Goal: Task Accomplishment & Management: Complete application form

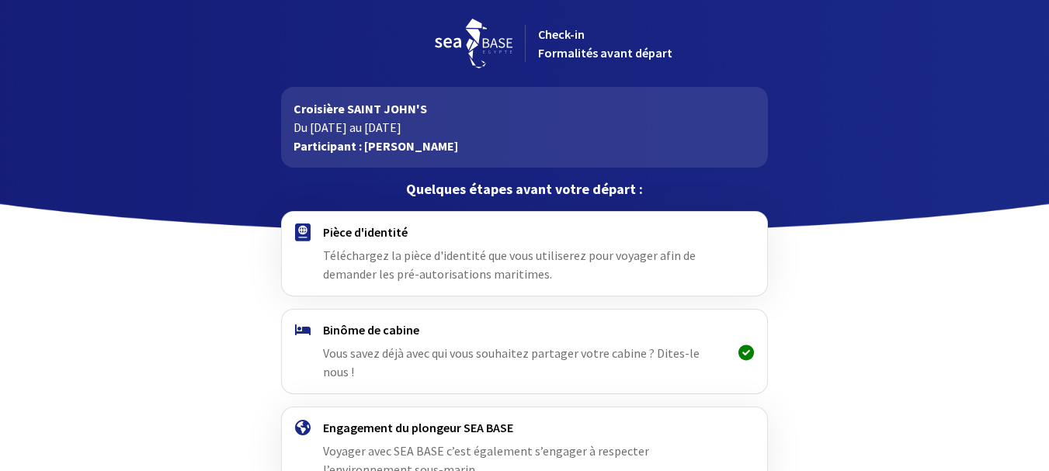
scroll to position [89, 0]
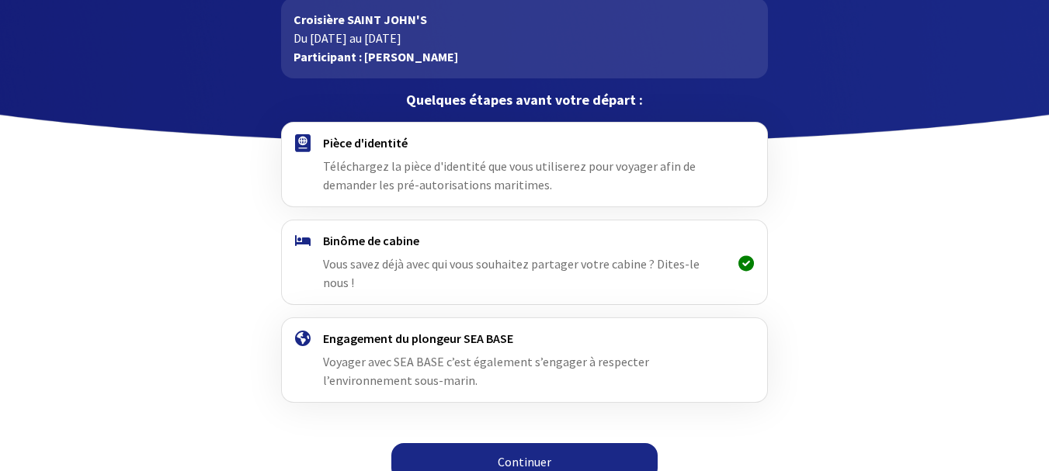
click at [544, 443] on link "Continuer" at bounding box center [524, 461] width 266 height 37
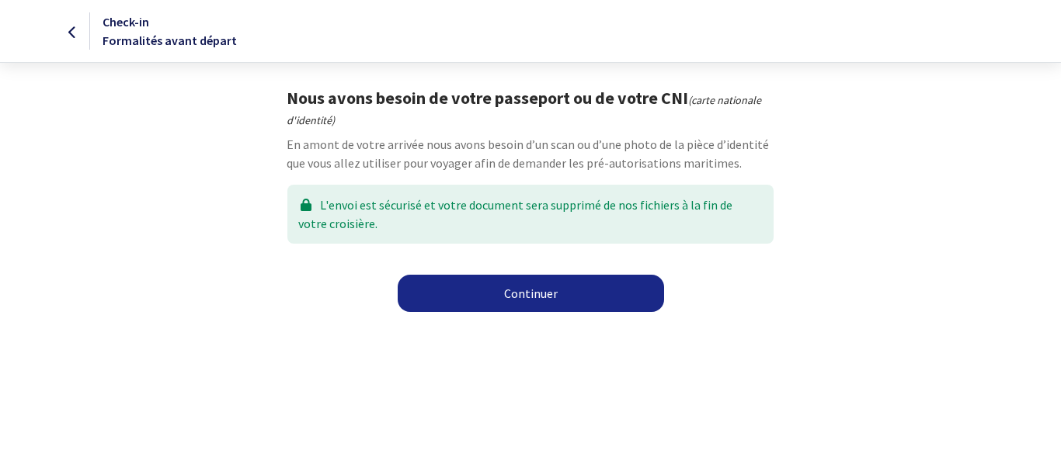
click at [522, 300] on link "Continuer" at bounding box center [531, 293] width 266 height 37
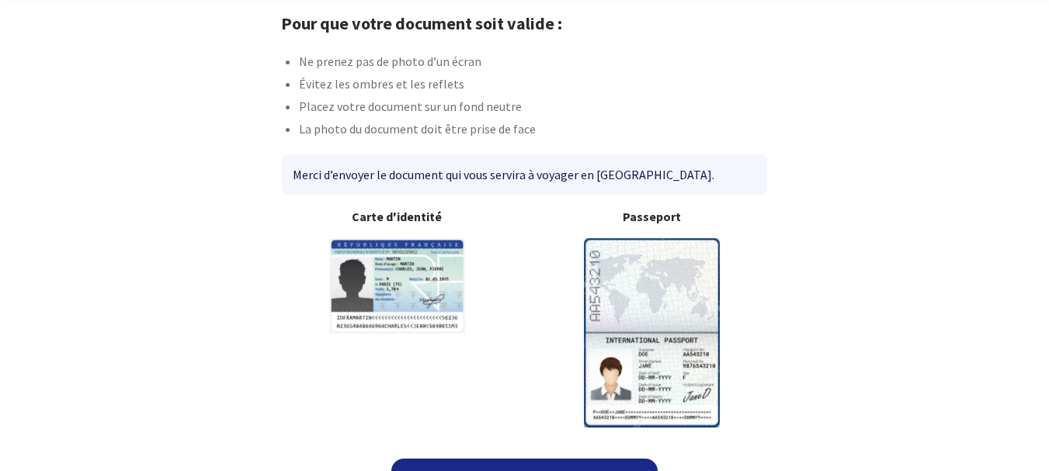
scroll to position [109, 0]
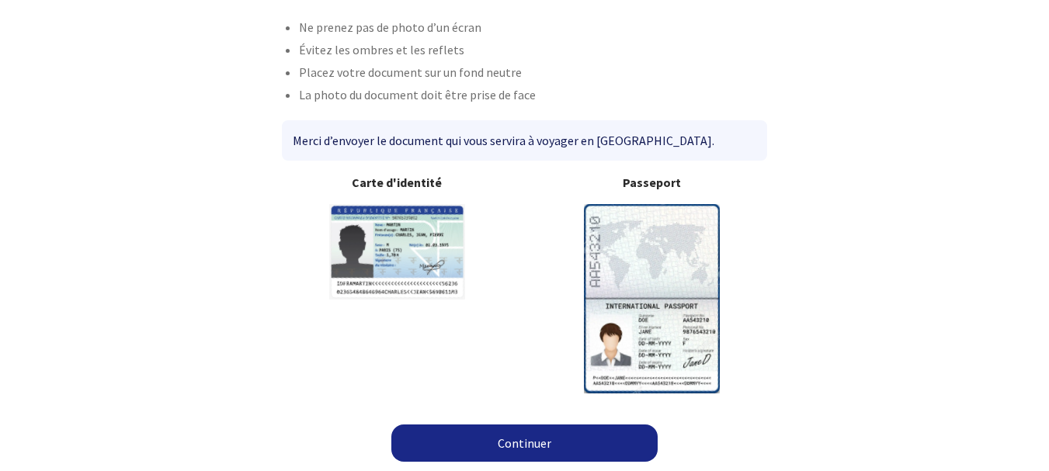
click at [511, 442] on link "Continuer" at bounding box center [524, 443] width 266 height 37
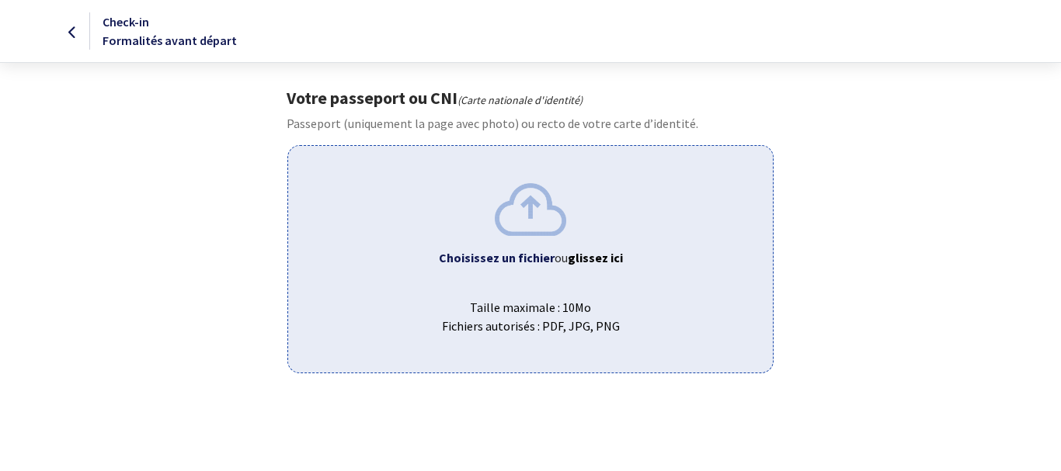
click at [524, 278] on div "Choisissez un fichier ou glissez ici Taille maximale : 10Mo Fichiers autorisés …" at bounding box center [529, 259] width 485 height 228
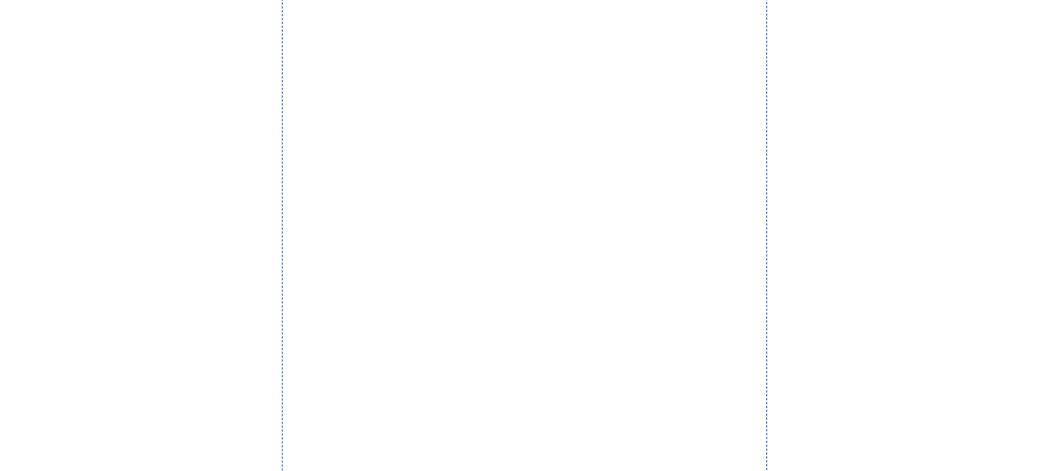
scroll to position [576, 0]
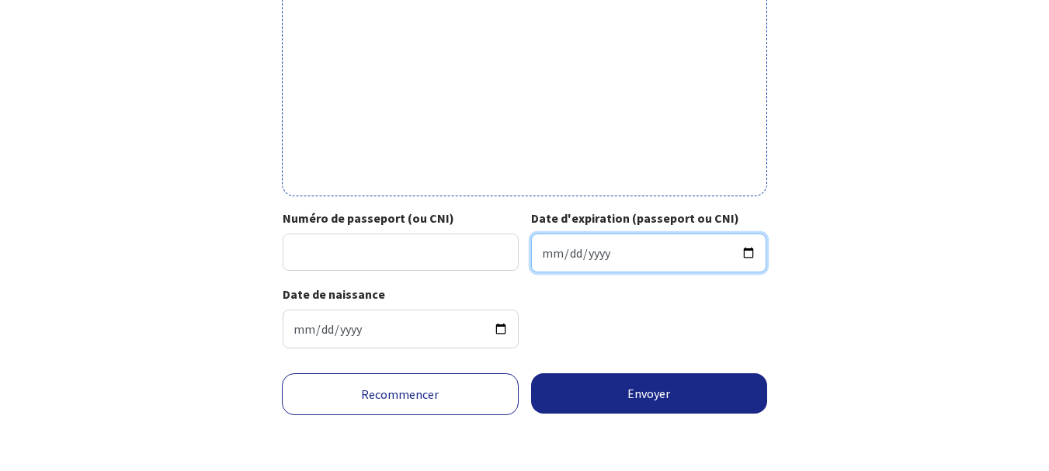
click at [751, 256] on input "Date d'expiration (passeport ou CNI)" at bounding box center [649, 253] width 236 height 39
type input "2033-06-26"
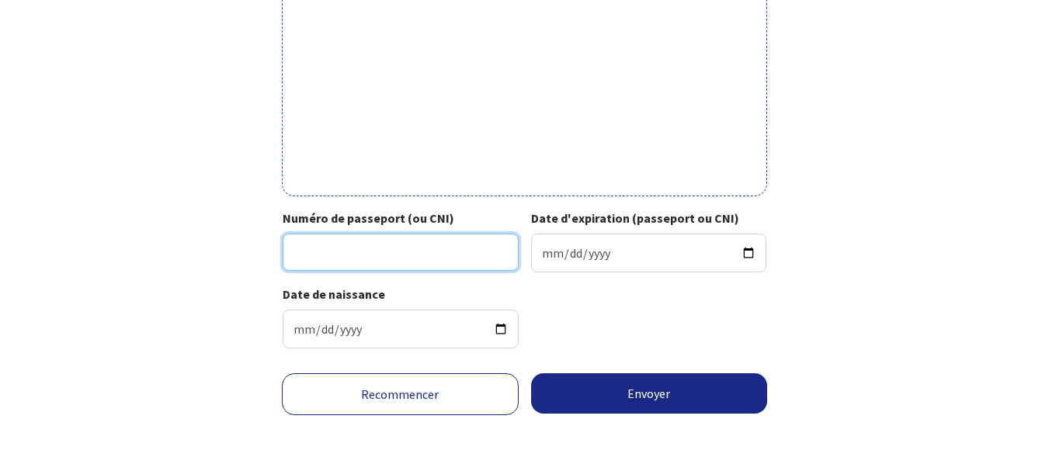
click at [307, 253] on input "Numéro de passeport (ou CNI)" at bounding box center [401, 252] width 236 height 37
type input "23HC69073"
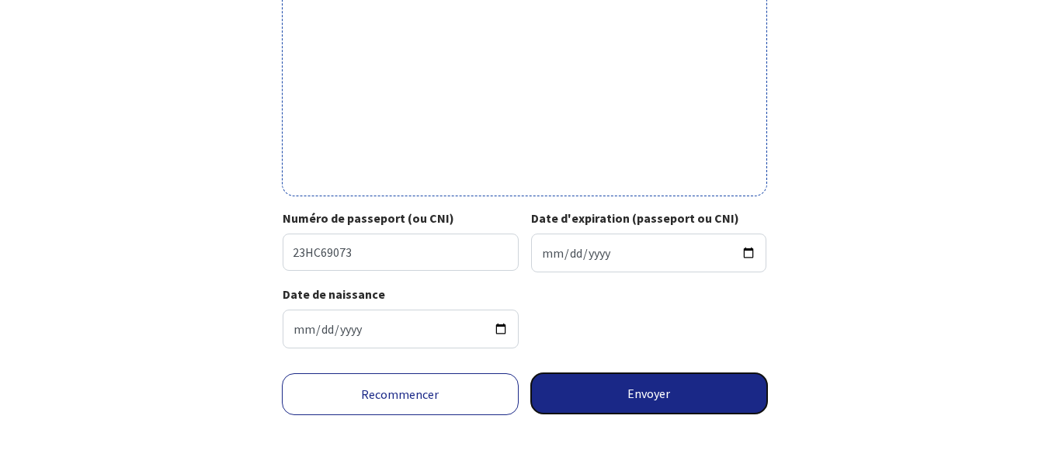
click at [655, 396] on button "Envoyer" at bounding box center [649, 393] width 237 height 40
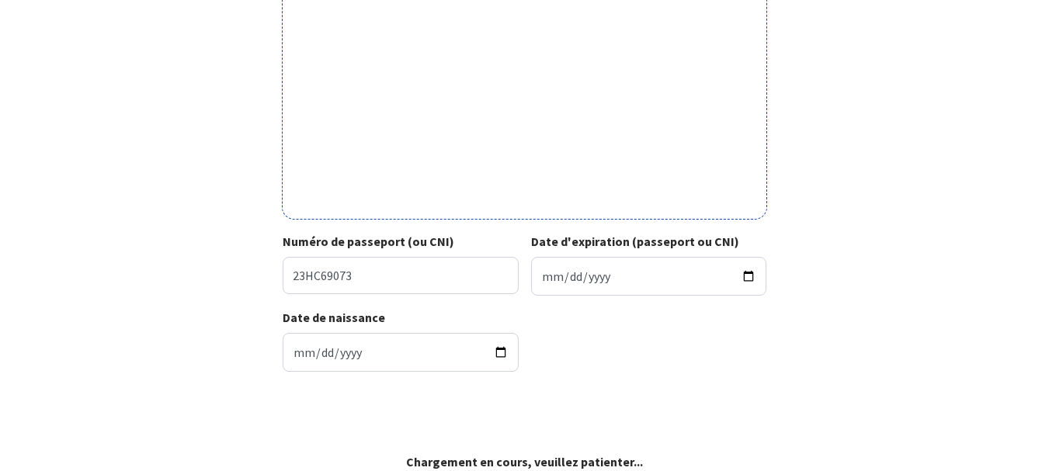
scroll to position [553, 0]
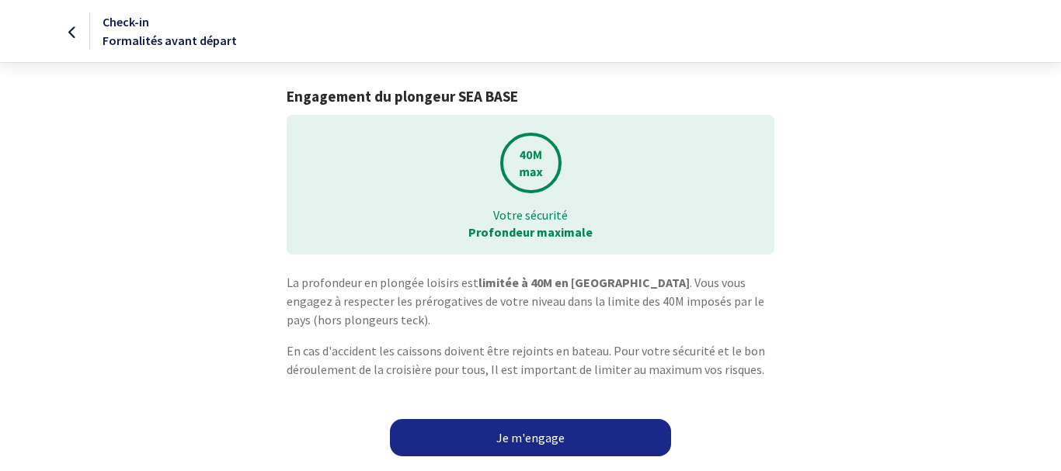
click at [531, 442] on link "Je m'engage" at bounding box center [530, 437] width 281 height 37
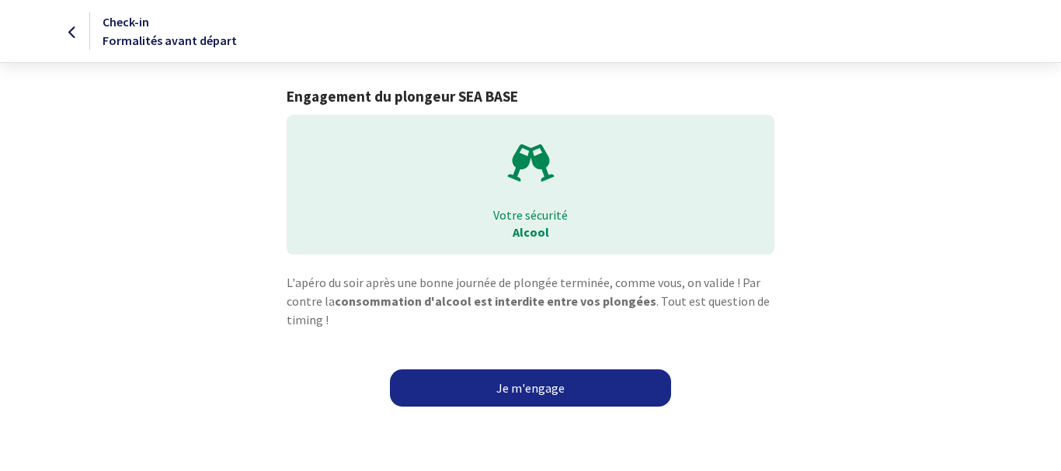
click at [548, 391] on link "Je m'engage" at bounding box center [530, 388] width 281 height 37
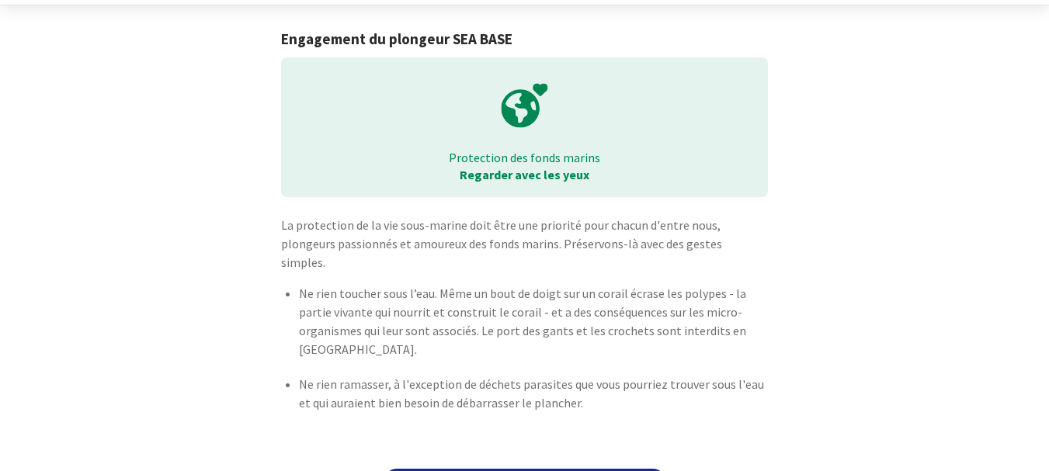
scroll to position [83, 0]
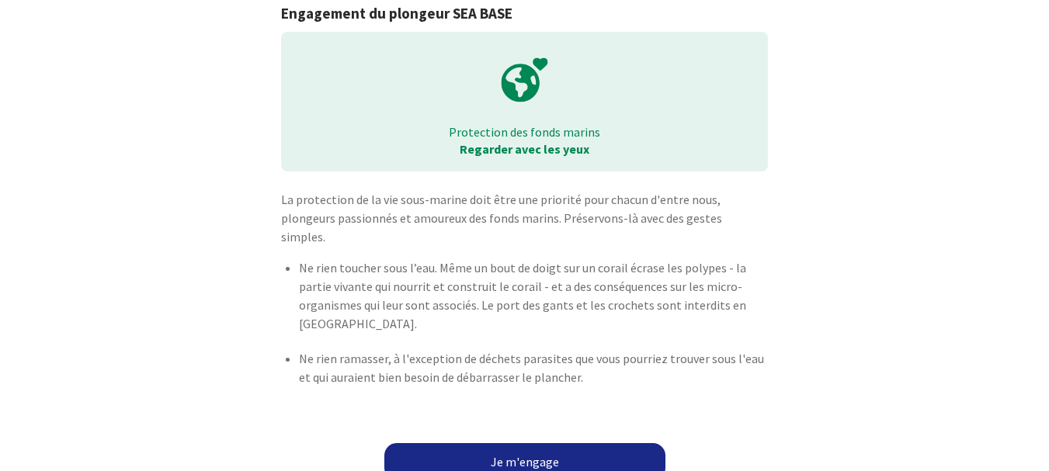
click at [530, 443] on link "Je m'engage" at bounding box center [524, 461] width 281 height 37
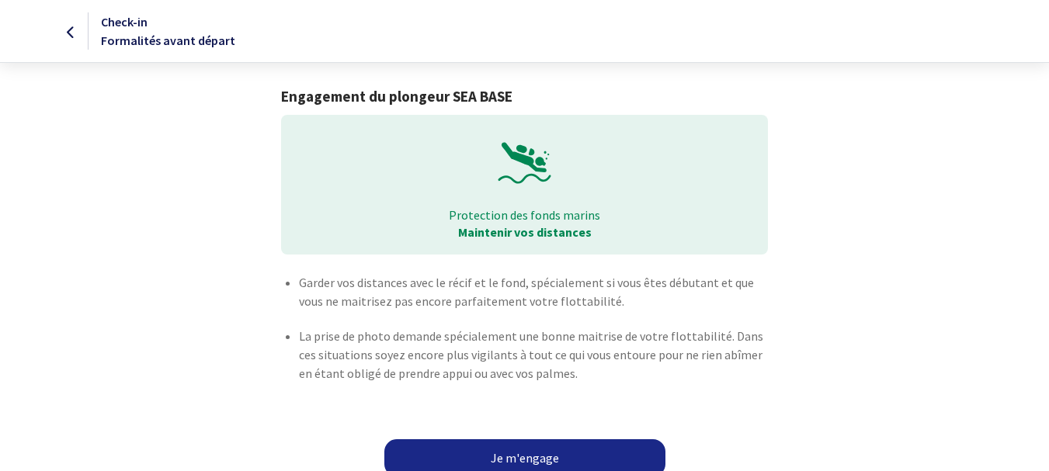
scroll to position [15, 0]
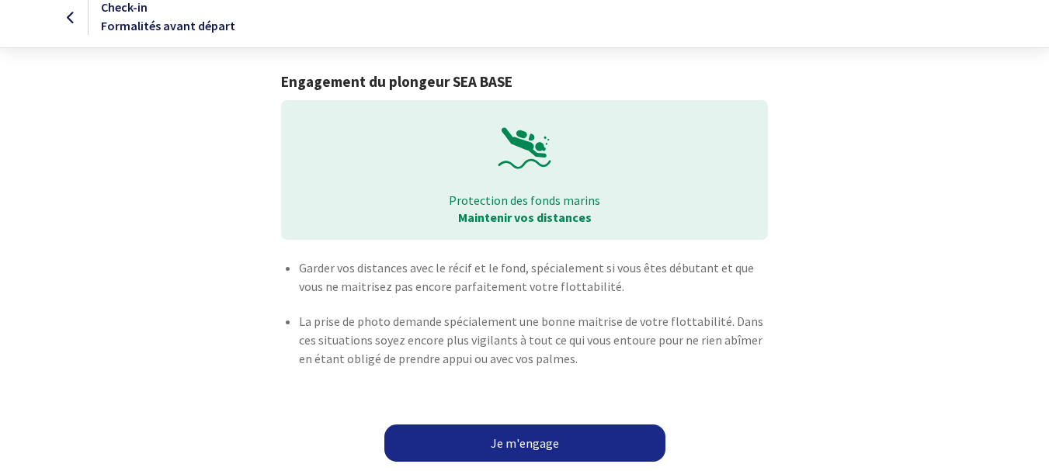
click at [512, 442] on link "Je m'engage" at bounding box center [524, 443] width 281 height 37
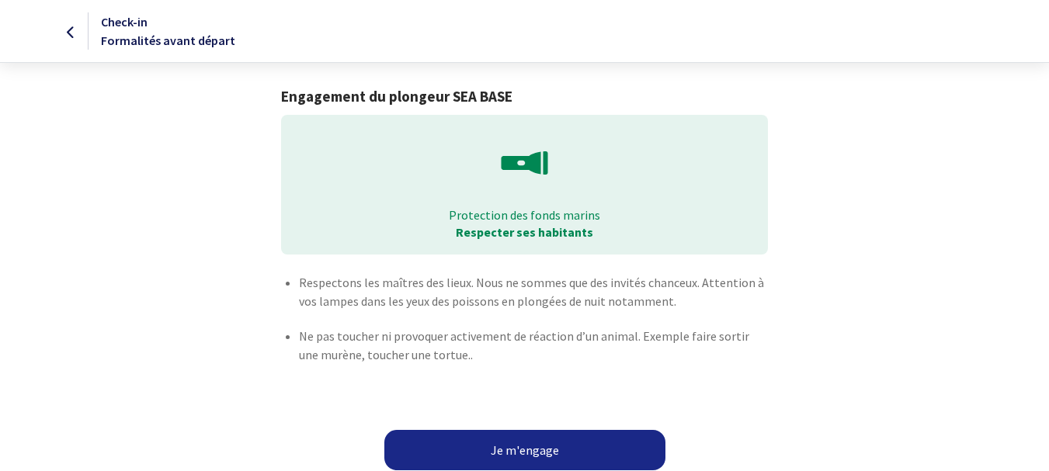
scroll to position [18, 0]
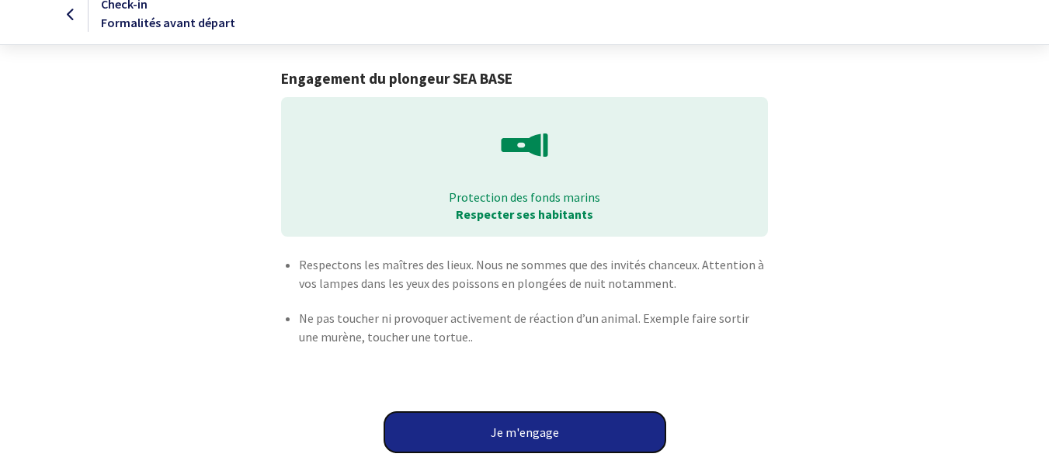
click at [513, 429] on button "Je m'engage" at bounding box center [524, 432] width 281 height 40
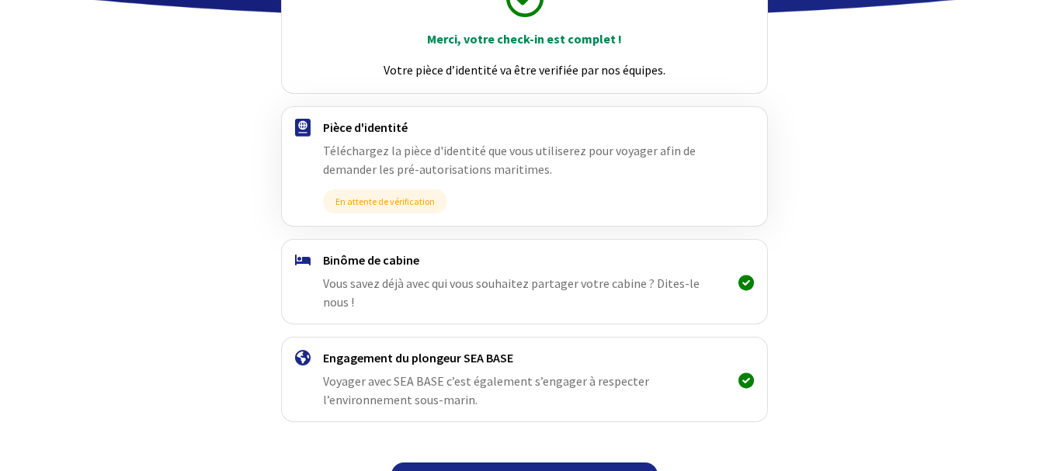
scroll to position [234, 0]
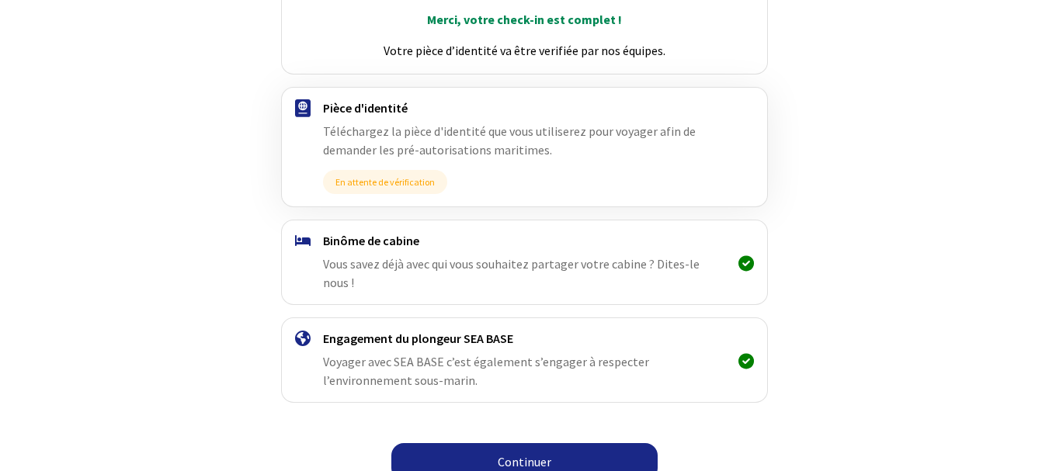
click at [524, 446] on link "Continuer" at bounding box center [524, 461] width 266 height 37
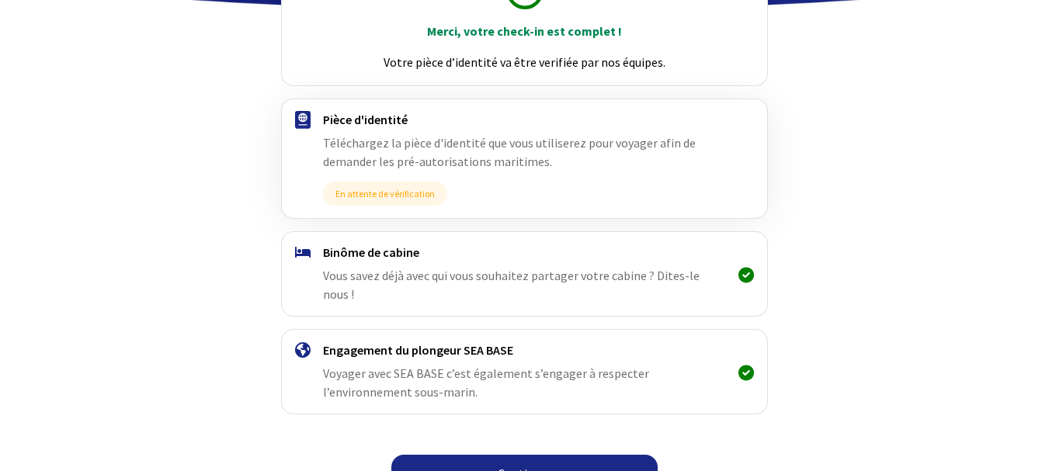
scroll to position [234, 0]
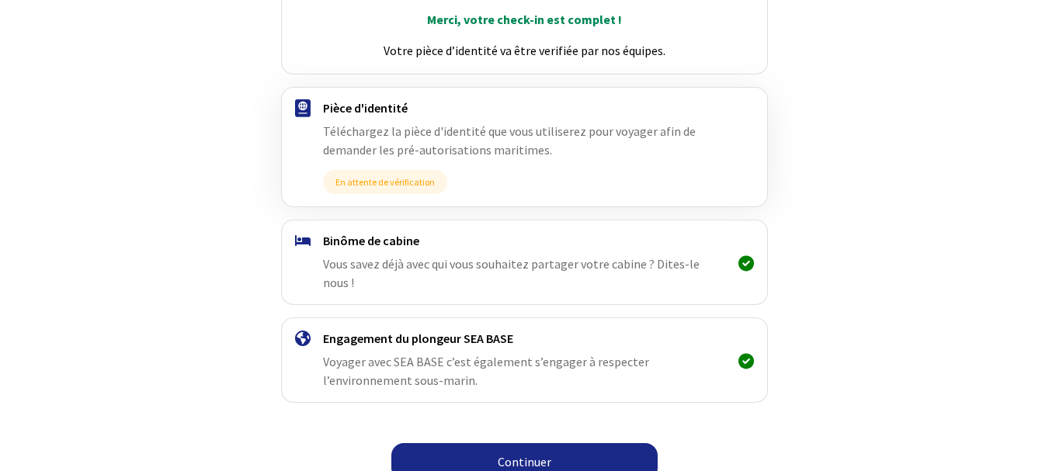
click at [543, 443] on link "Continuer" at bounding box center [524, 461] width 266 height 37
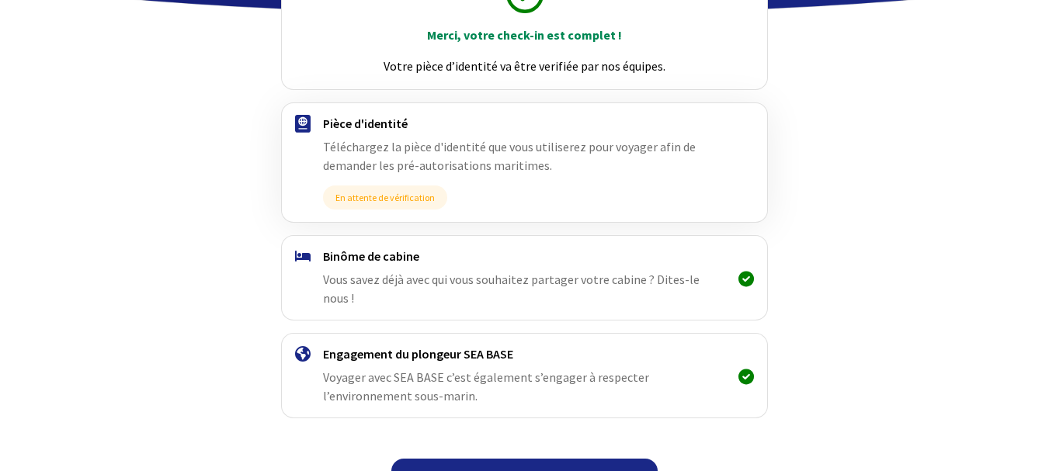
scroll to position [234, 0]
